Goal: Task Accomplishment & Management: Manage account settings

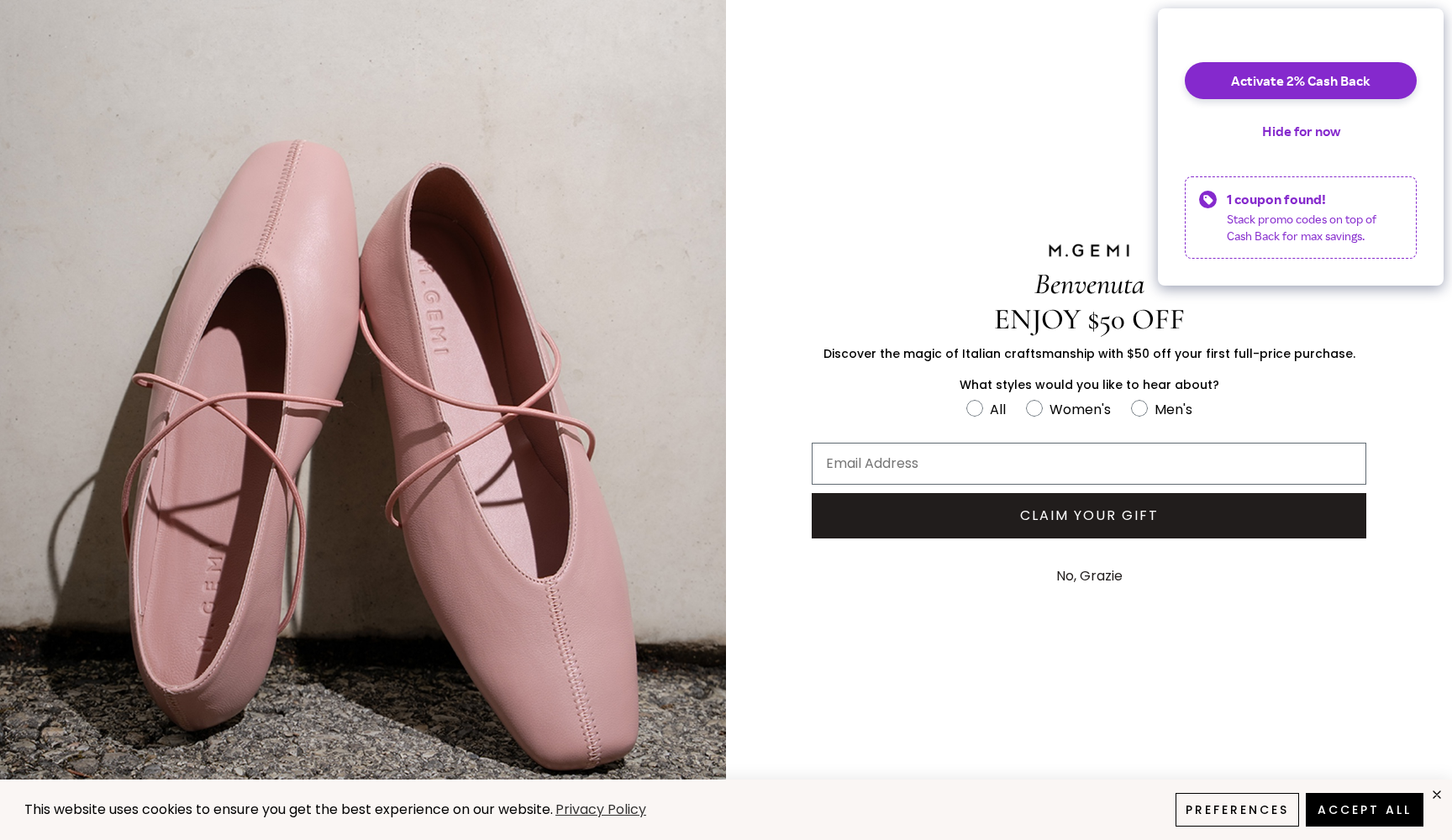
scroll to position [71, 0]
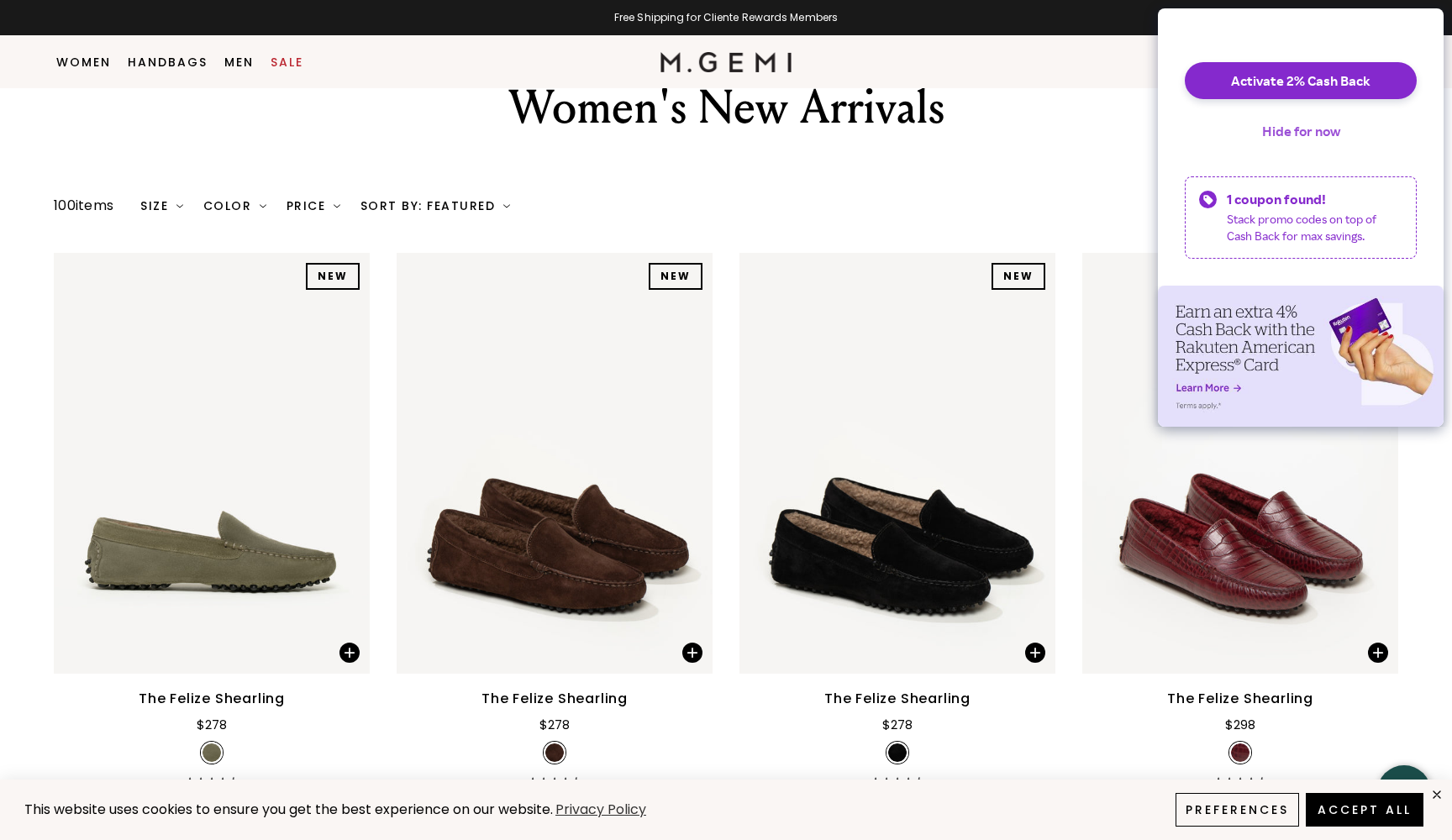
click at [1309, 147] on button "Hide for now" at bounding box center [1301, 130] width 105 height 37
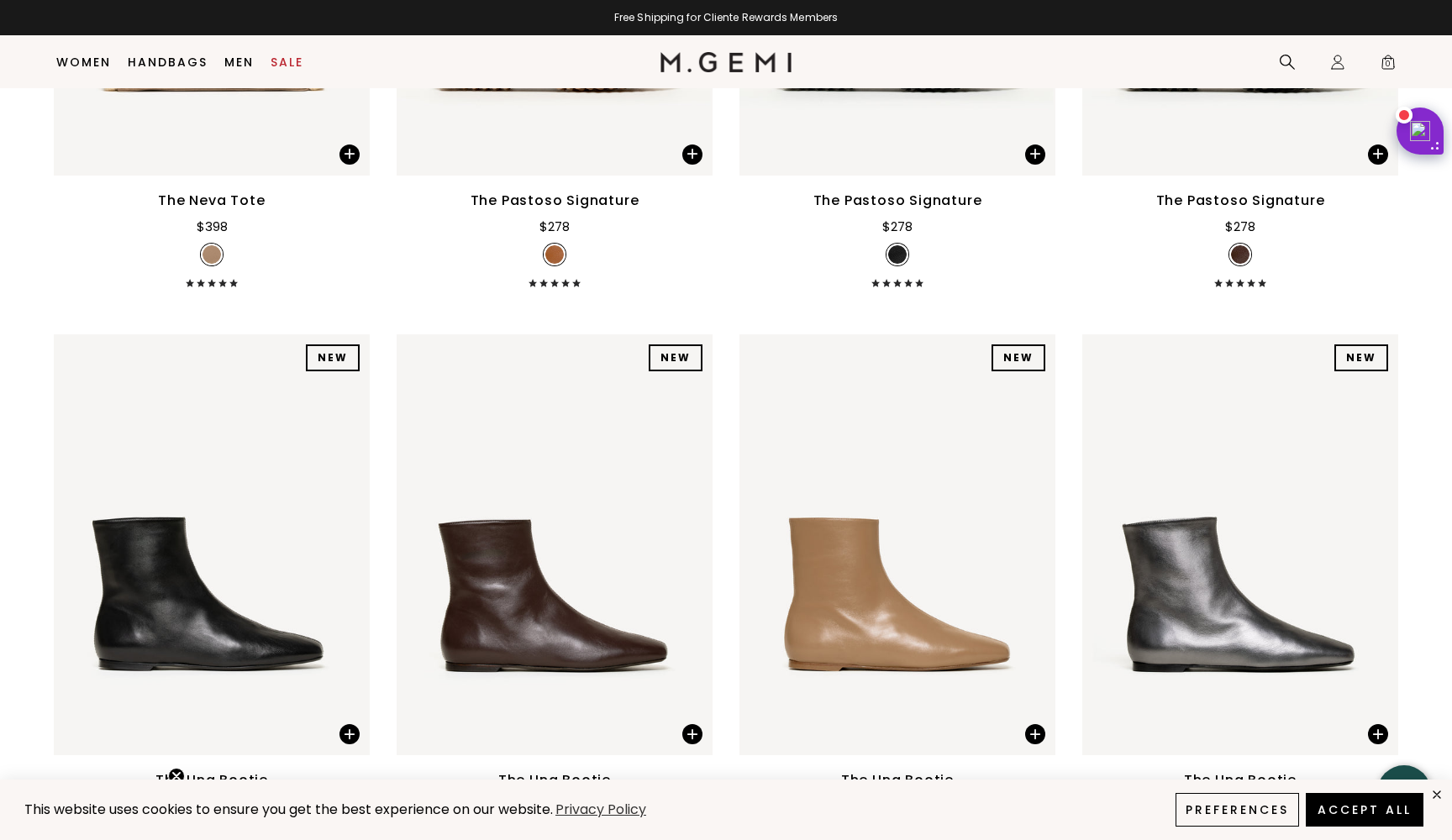
scroll to position [4614, 0]
click at [1036, 552] on img at bounding box center [1034, 545] width 15 height 15
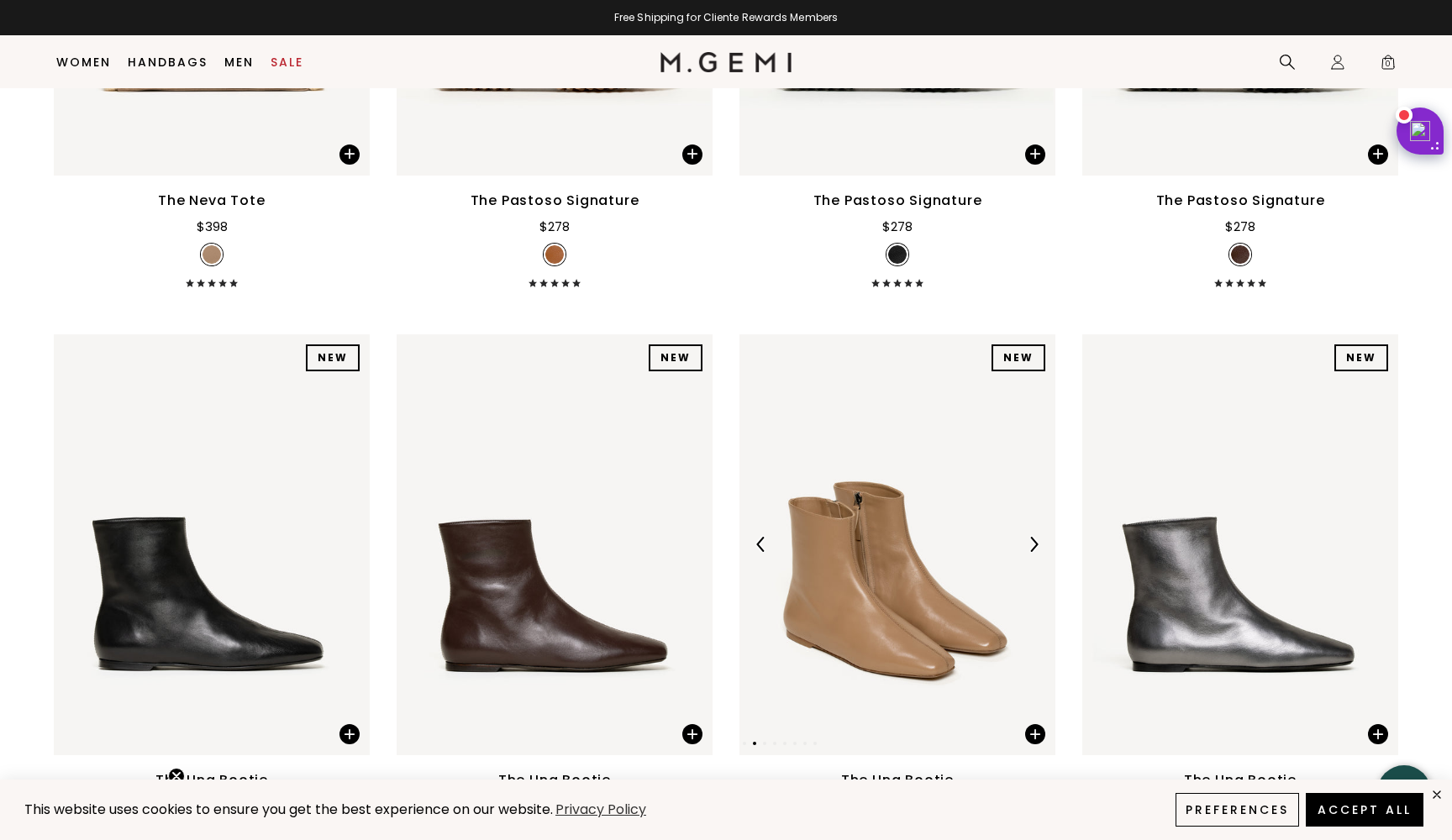
click at [1036, 552] on img at bounding box center [1034, 545] width 15 height 15
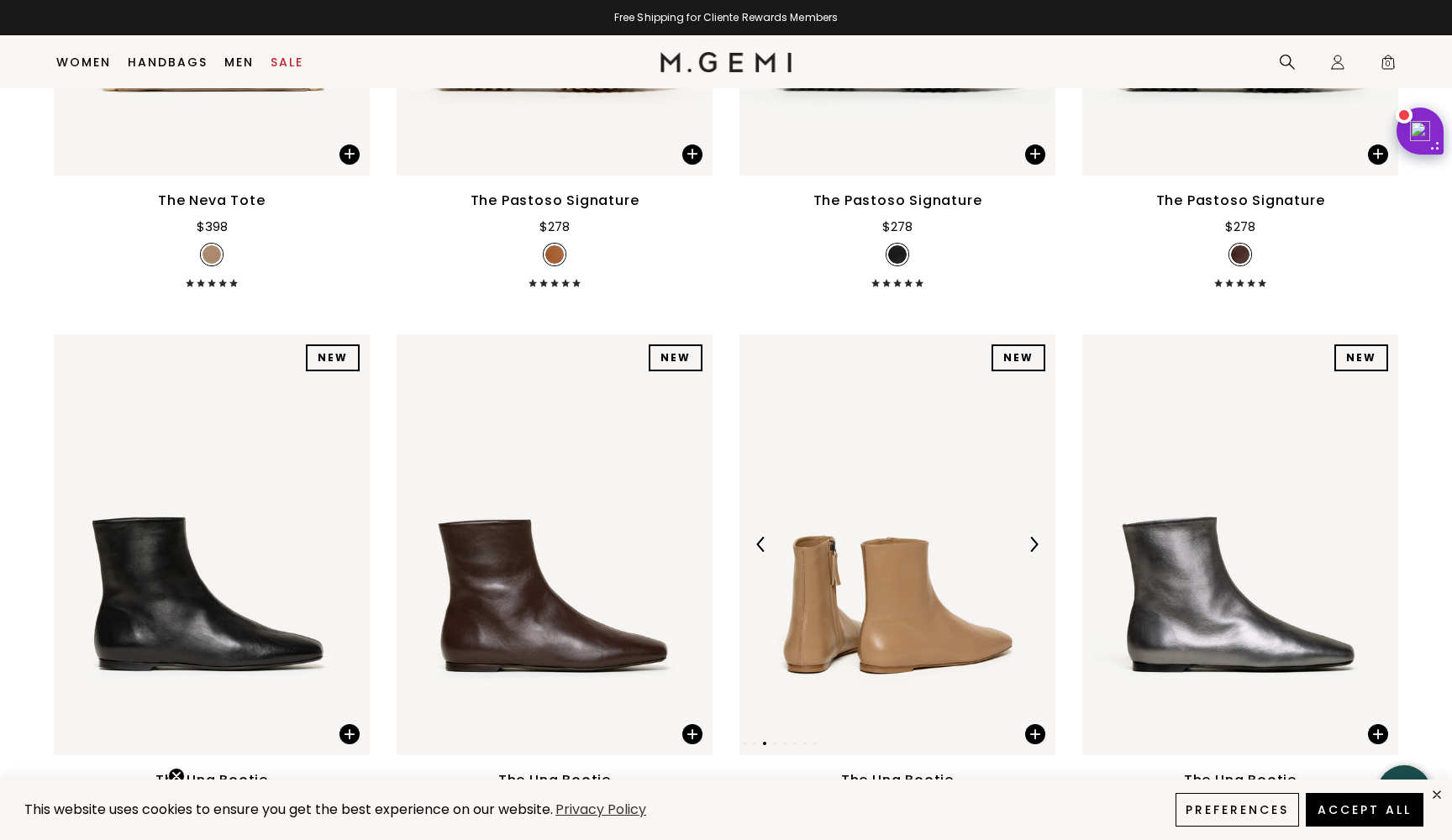
click at [1036, 552] on img at bounding box center [1034, 545] width 15 height 15
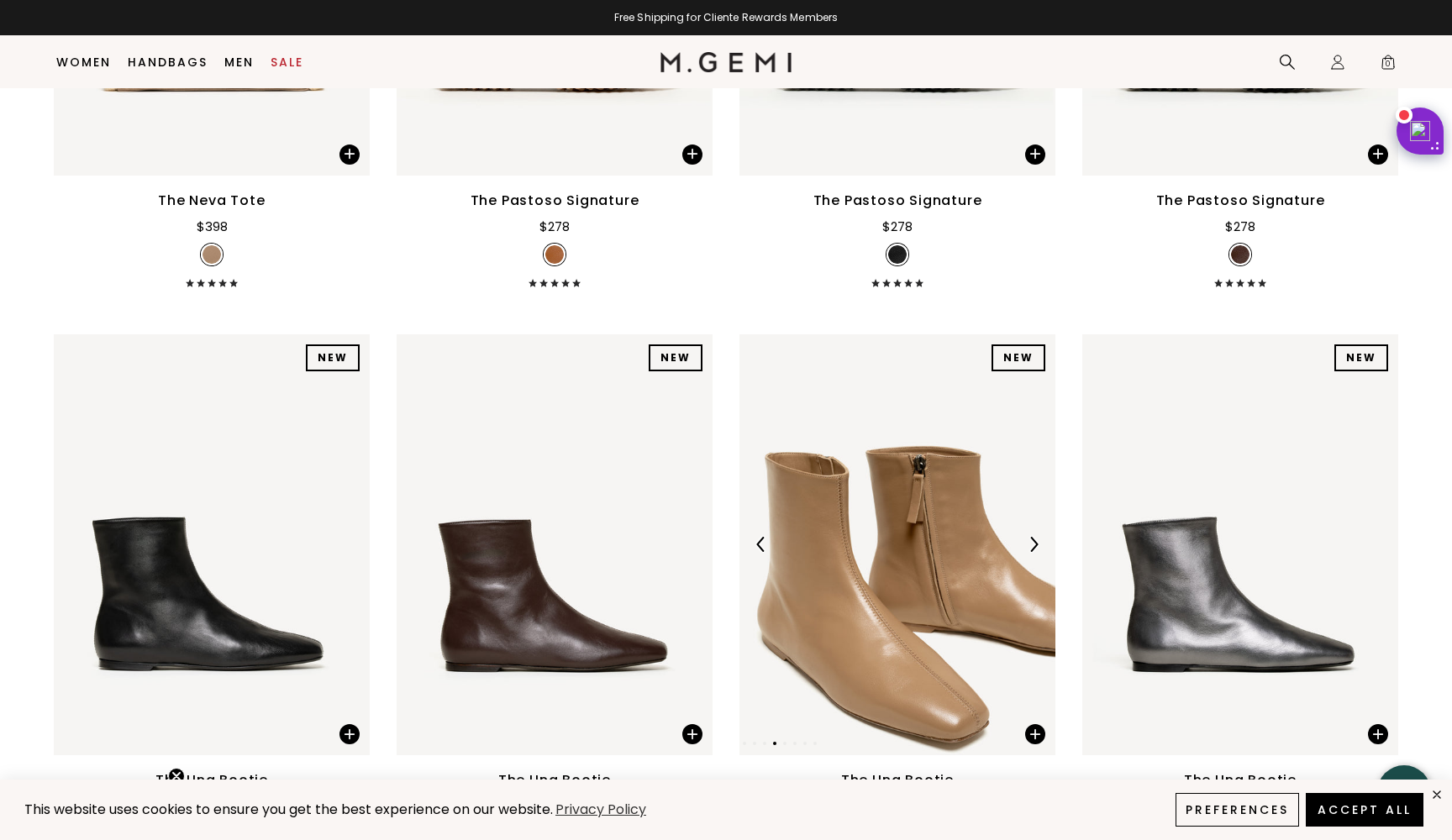
click at [1036, 552] on img at bounding box center [1034, 545] width 15 height 15
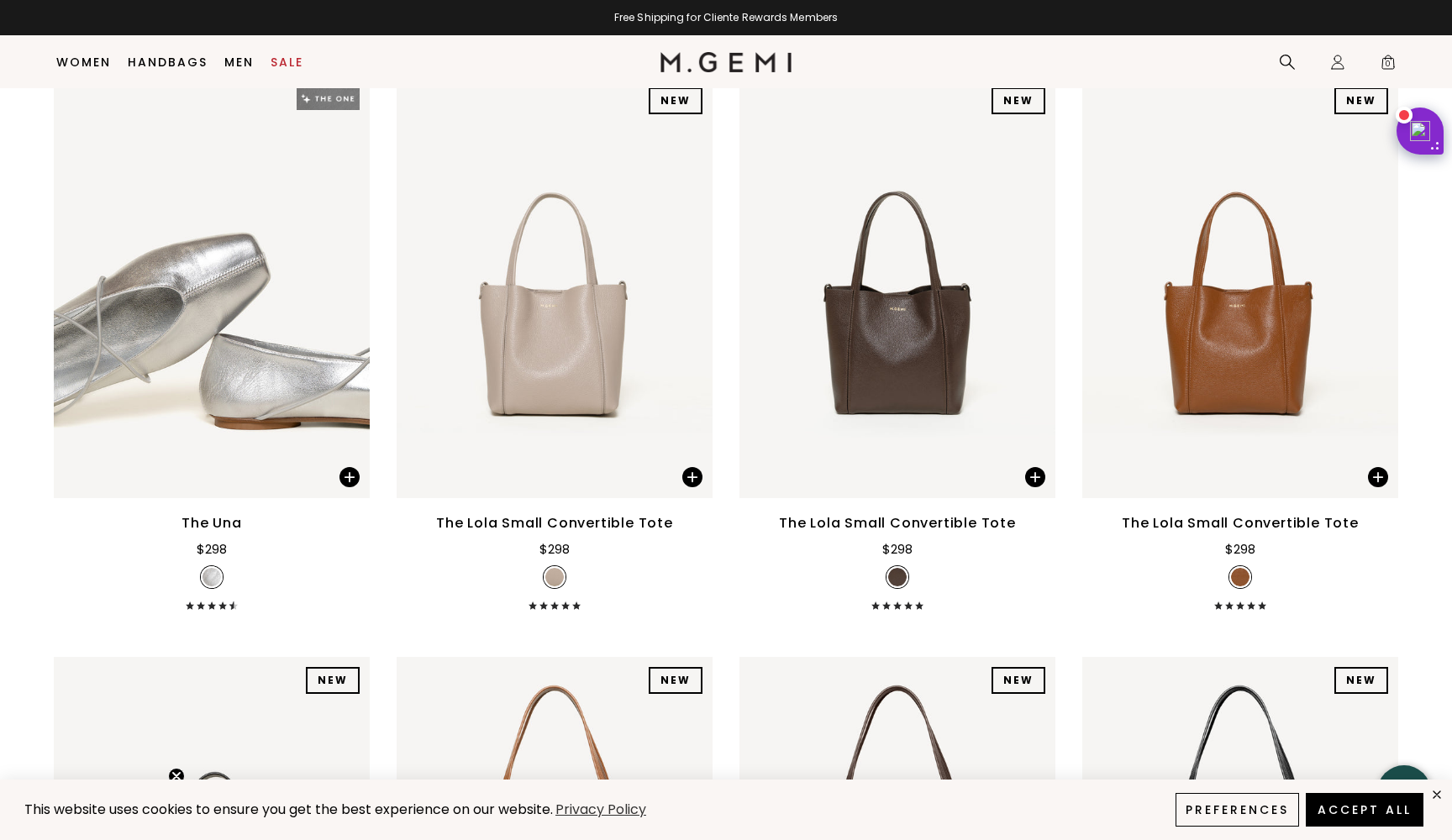
scroll to position [0, 0]
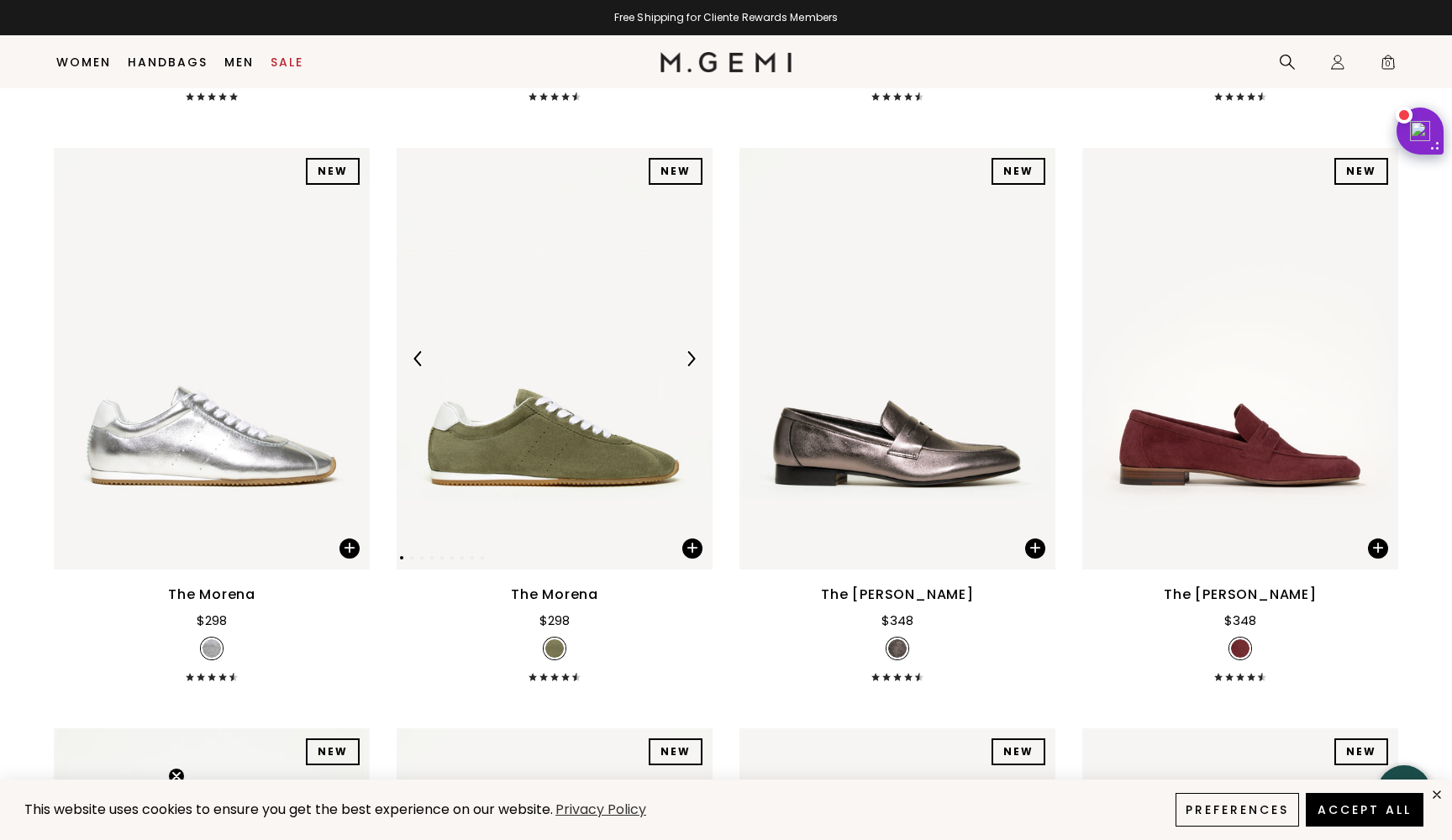
click at [695, 366] on img at bounding box center [691, 359] width 15 height 15
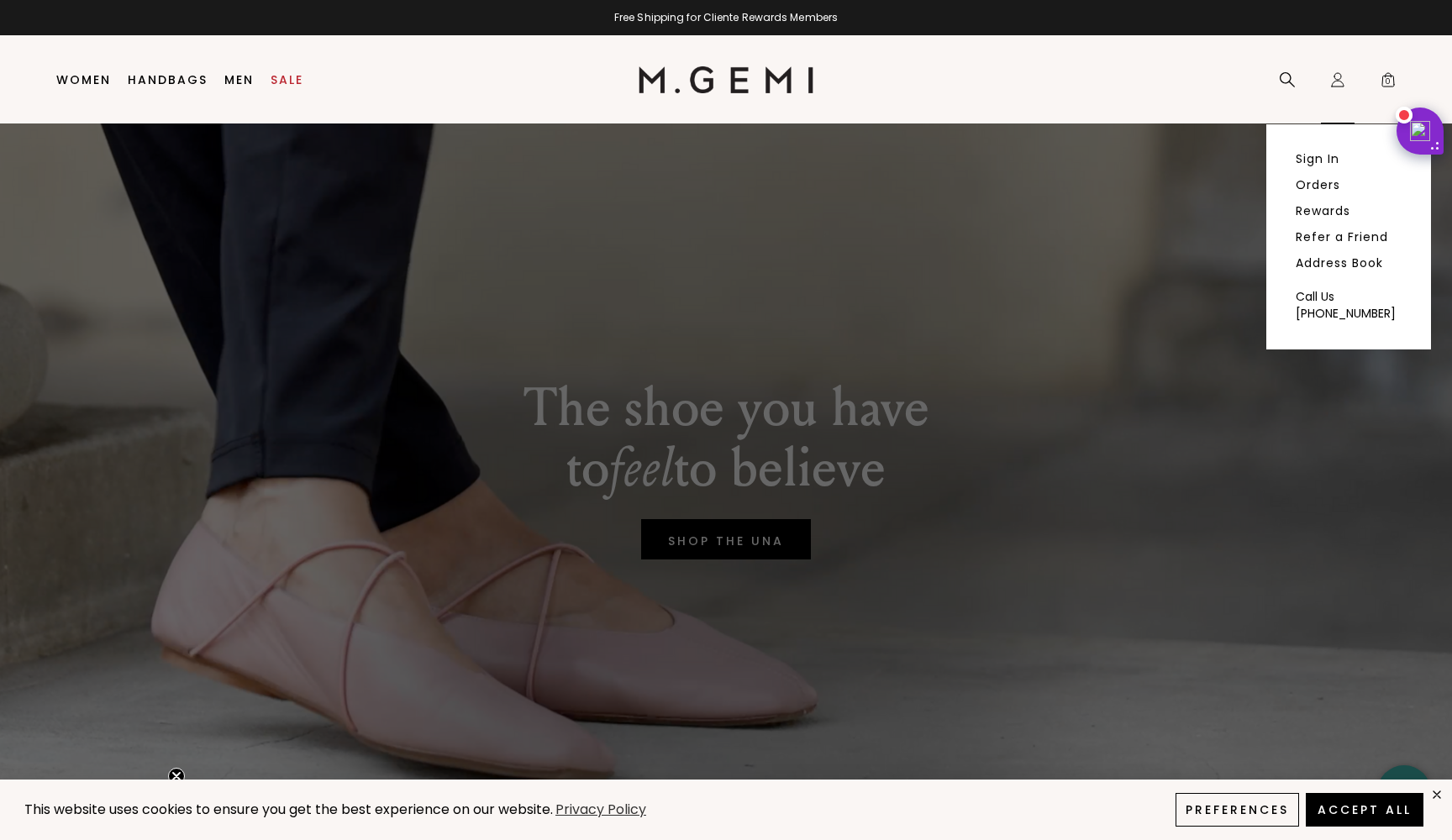
drag, startPoint x: 1353, startPoint y: 165, endPoint x: 1343, endPoint y: 166, distance: 10.0
click at [1343, 166] on ul "Sign In Orders Rewards Refer a Friend Address Book" at bounding box center [1348, 210] width 105 height 117
click at [1324, 159] on link "Sign In" at bounding box center [1318, 159] width 44 height 15
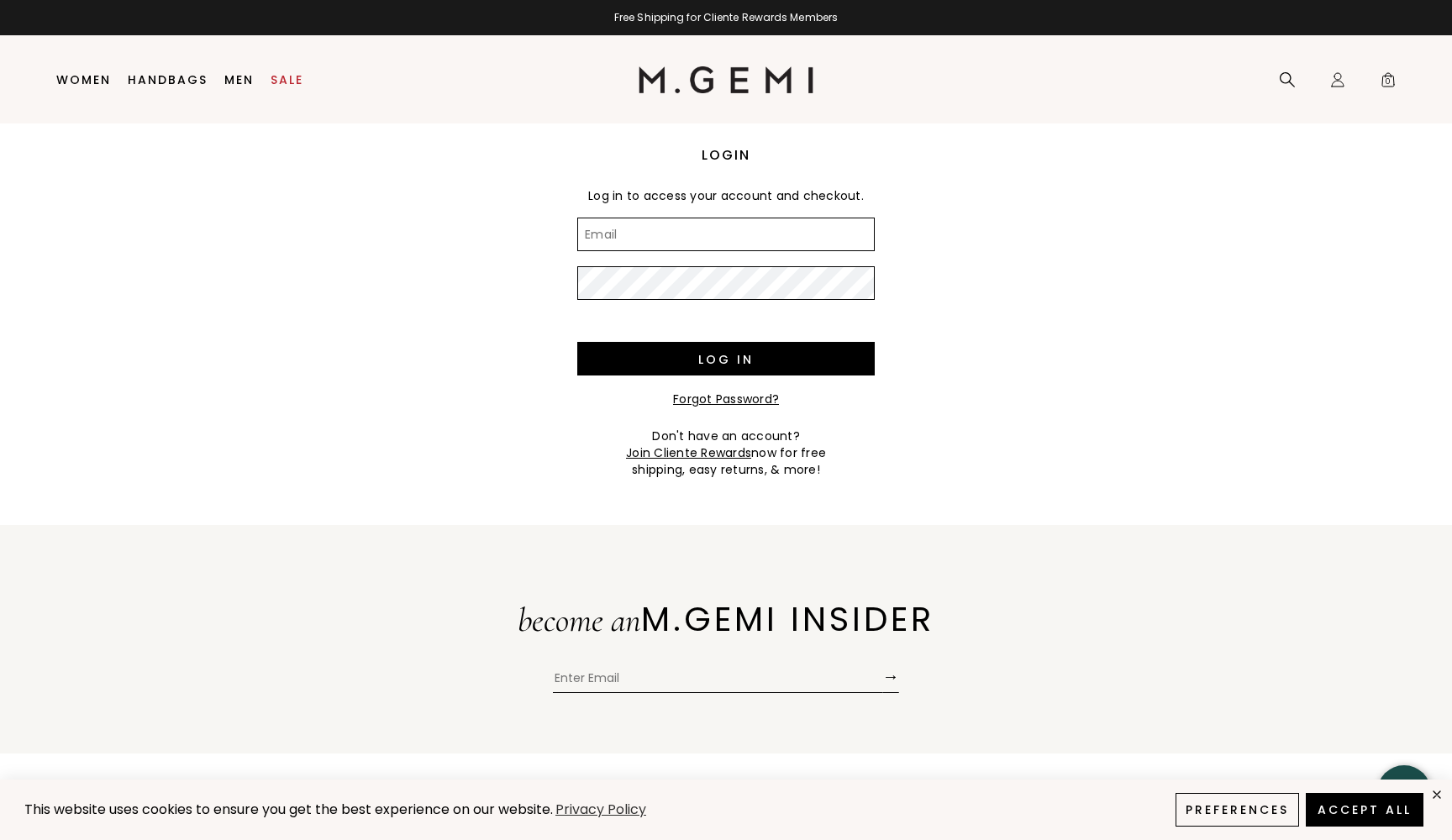
click at [694, 236] on input "Email" at bounding box center [726, 234] width 297 height 34
type input "[EMAIL_ADDRESS][DOMAIN_NAME]"
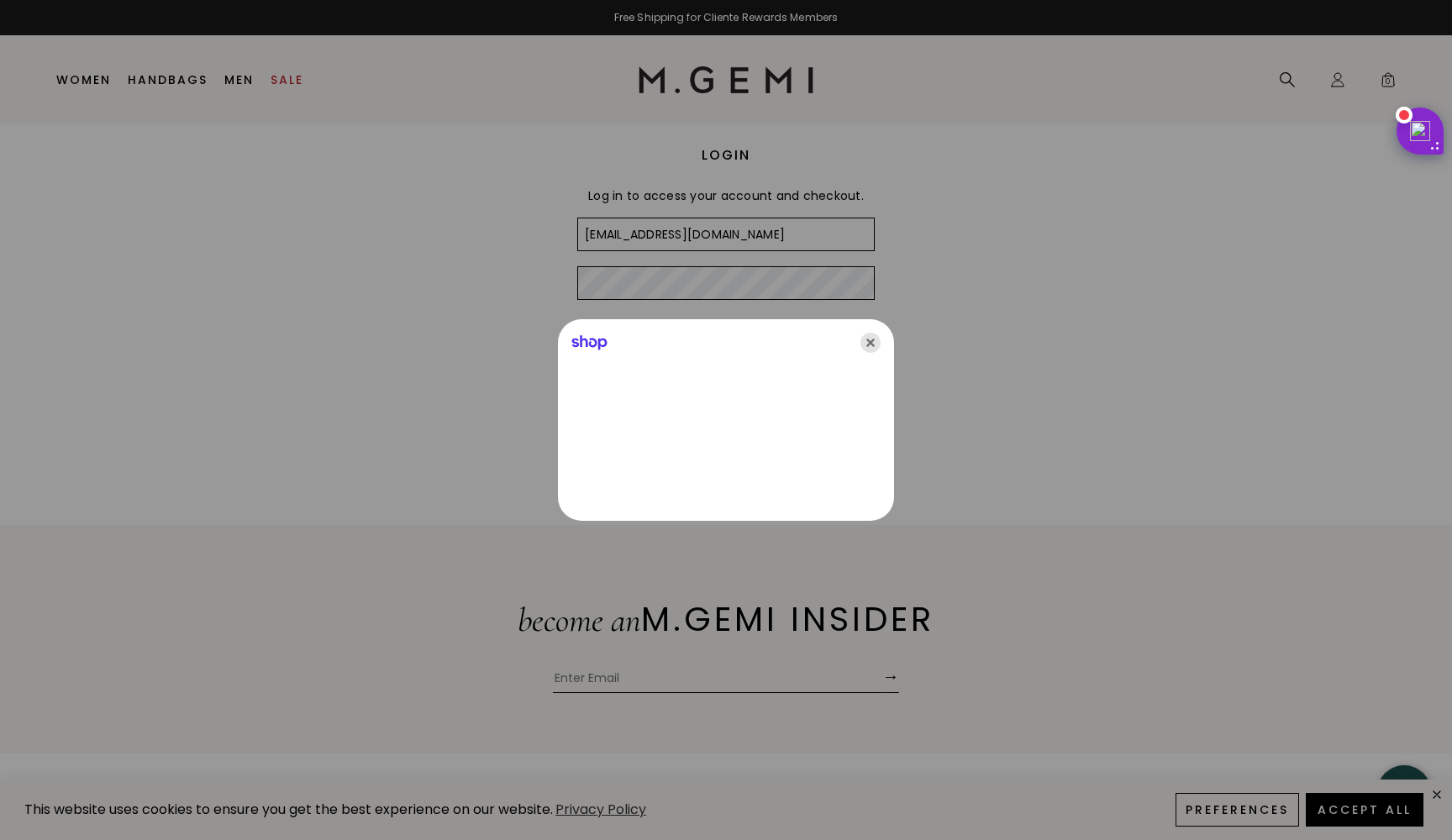
click at [870, 342] on icon "Close" at bounding box center [870, 342] width 20 height 20
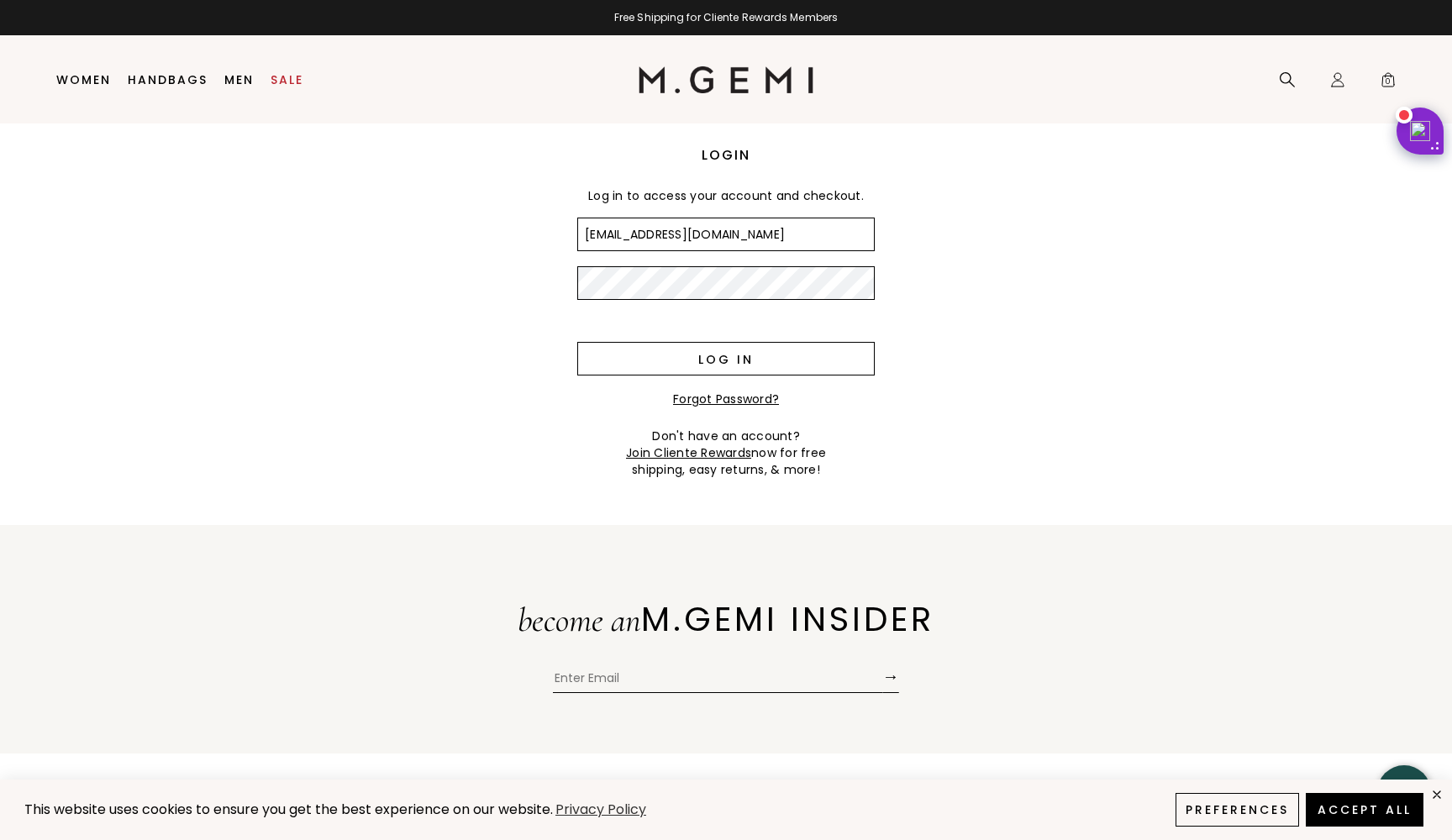
click at [728, 357] on input "Log in" at bounding box center [726, 359] width 297 height 34
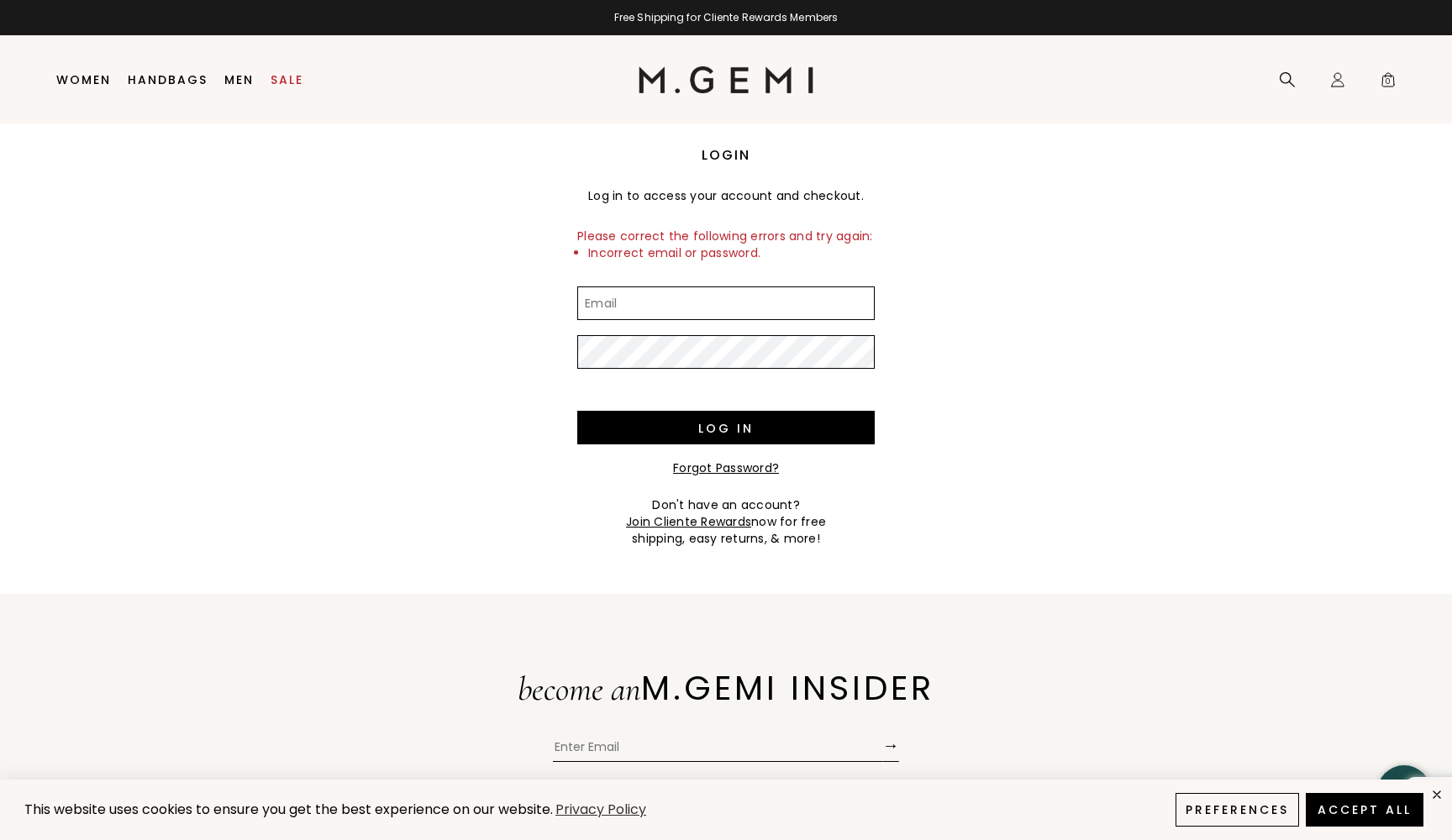
type input "[EMAIL_ADDRESS][DOMAIN_NAME]"
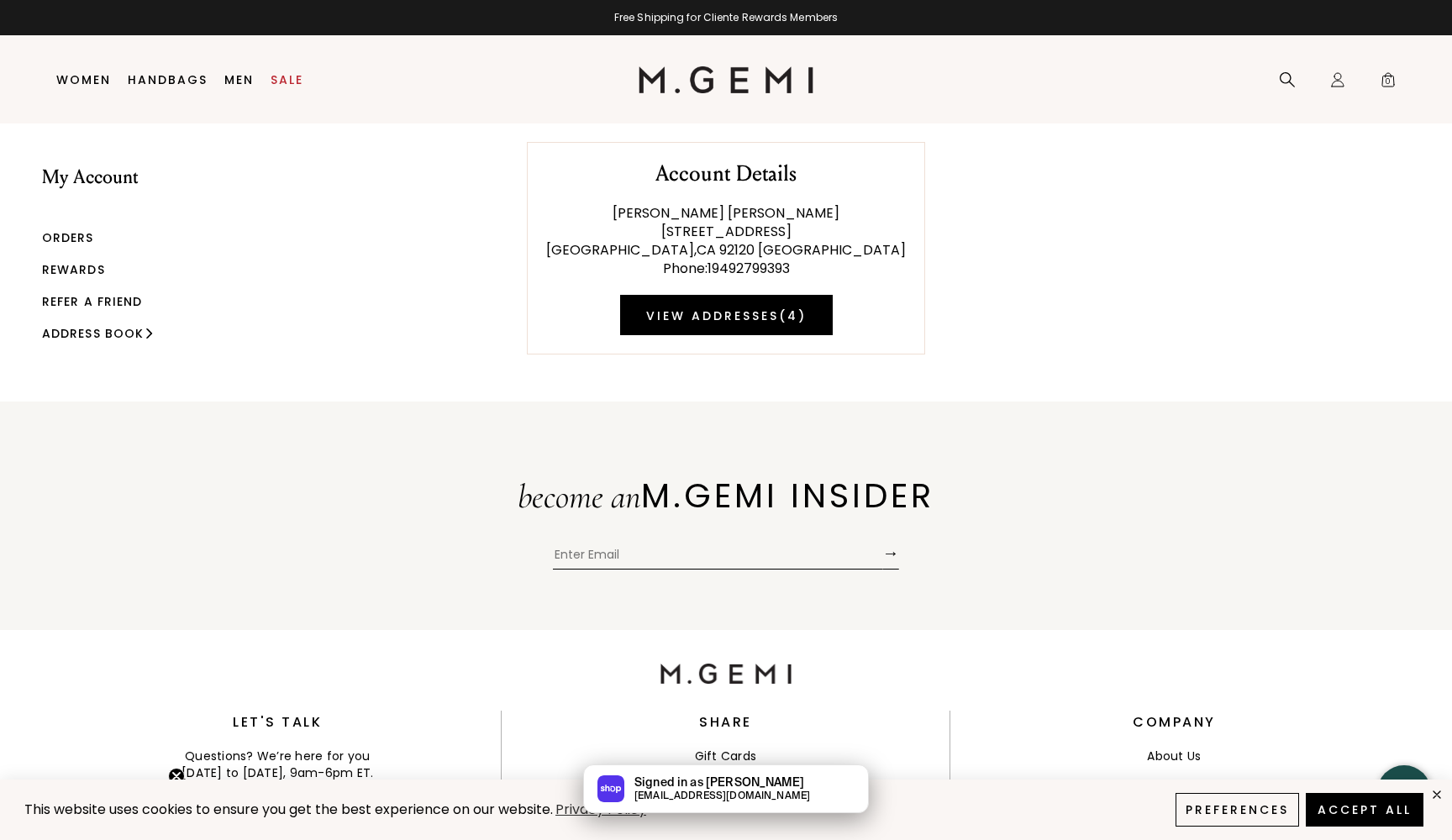
click at [69, 266] on link "Rewards" at bounding box center [74, 269] width 63 height 17
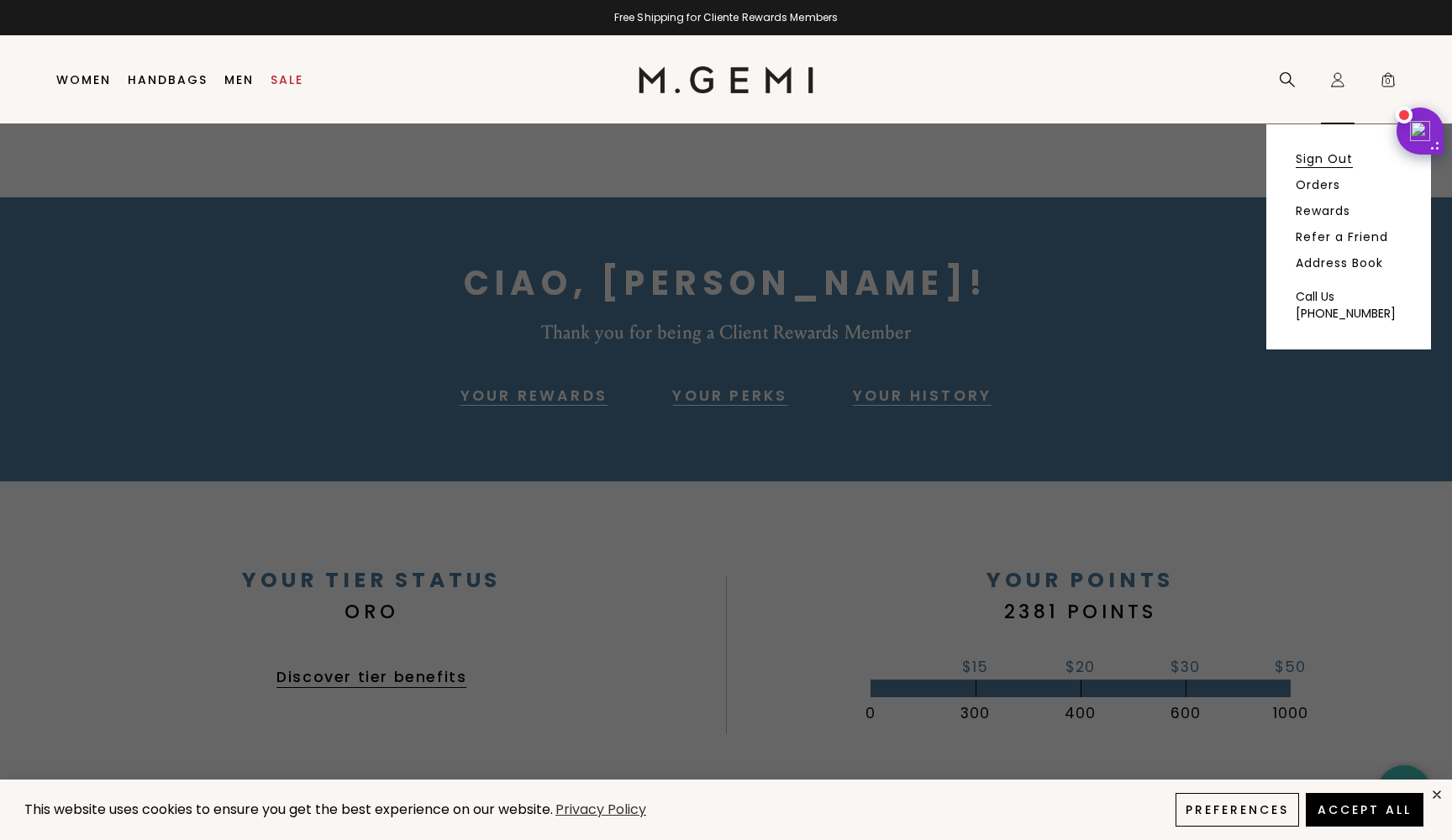
click at [1316, 161] on link "Sign Out" at bounding box center [1324, 159] width 58 height 15
